Goal: Transaction & Acquisition: Purchase product/service

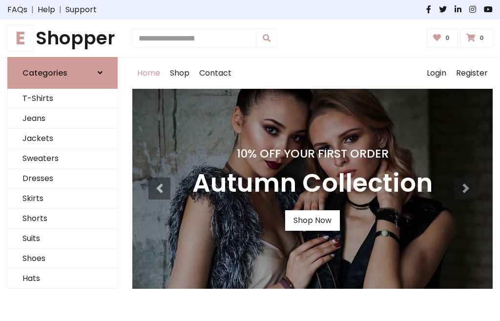
click at [250, 161] on h4 "10% Off Your First Order" at bounding box center [312, 154] width 240 height 14
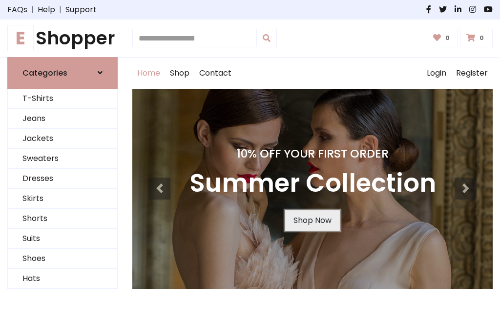
click at [312, 220] on link "Shop Now" at bounding box center [312, 220] width 55 height 21
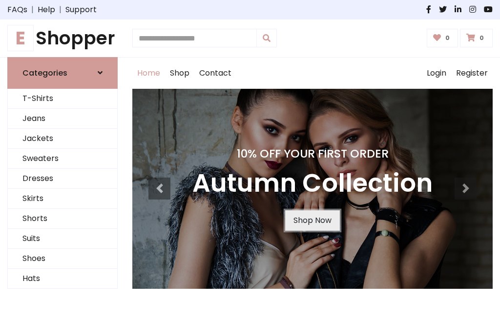
click at [312, 220] on link "Shop Now" at bounding box center [312, 220] width 55 height 21
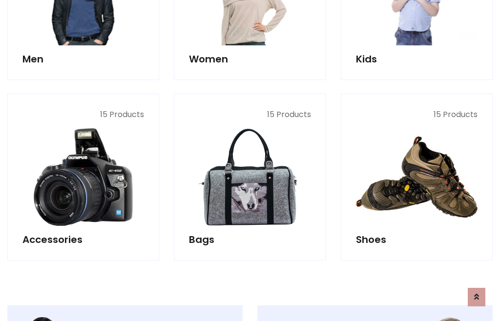
scroll to position [973, 0]
